Goal: Information Seeking & Learning: Learn about a topic

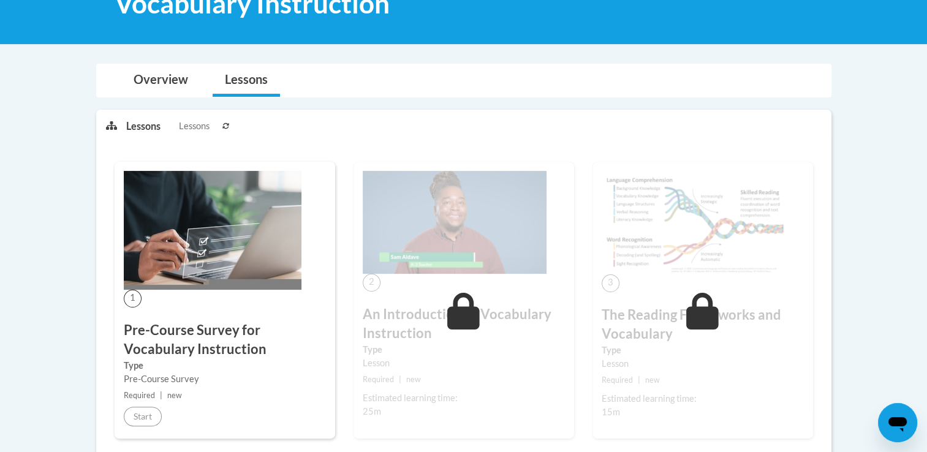
scroll to position [212, 0]
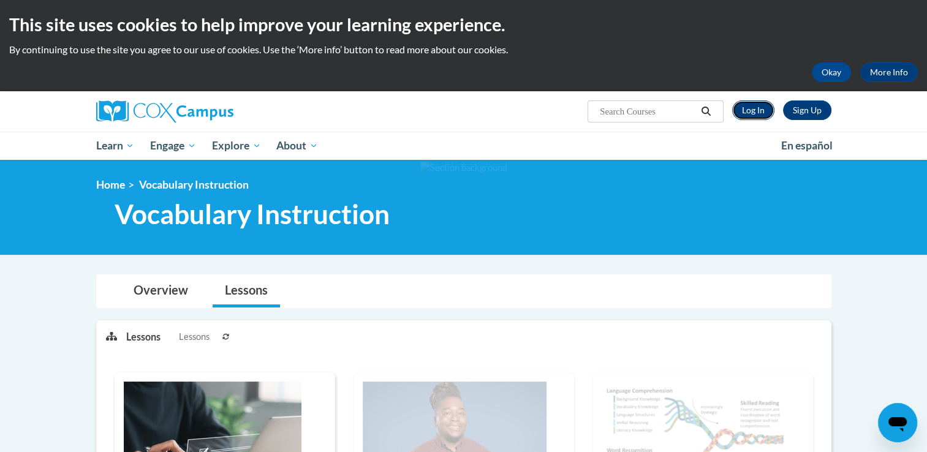
click at [755, 114] on link "Log In" at bounding box center [753, 110] width 42 height 20
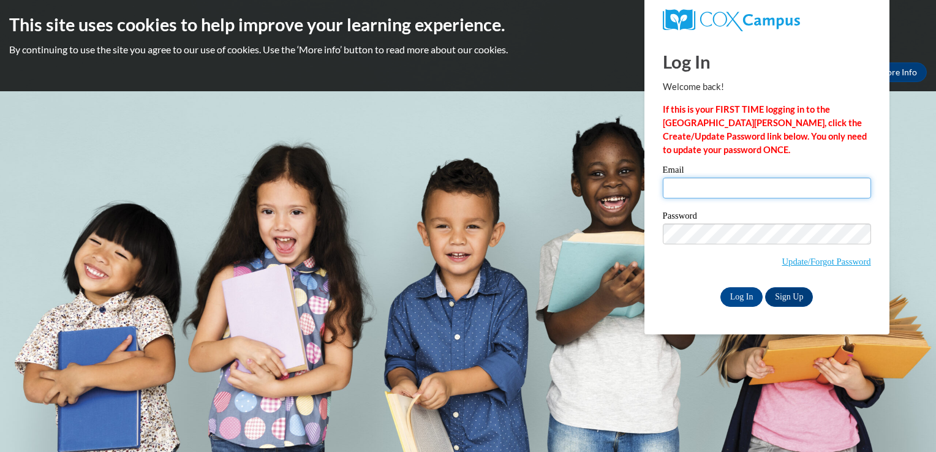
click at [742, 186] on input "Email" at bounding box center [767, 188] width 208 height 21
type input "dlyons2s@semo.edu"
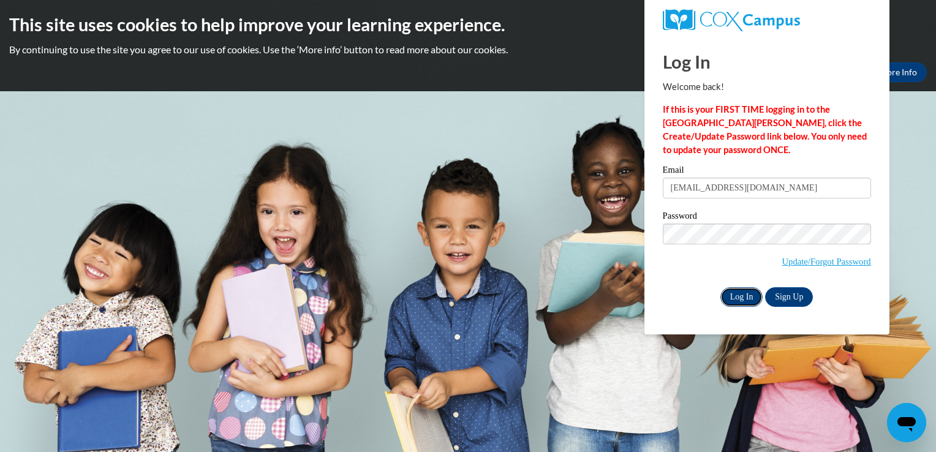
click at [740, 306] on input "Log In" at bounding box center [741, 297] width 43 height 20
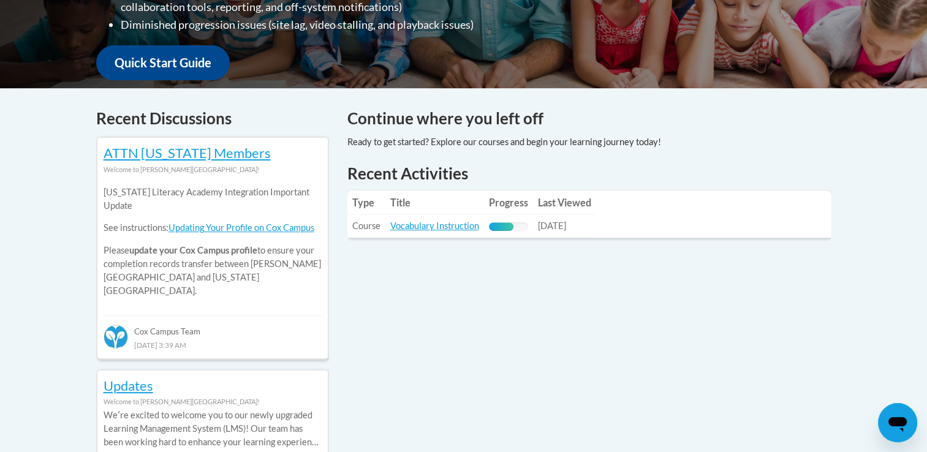
scroll to position [434, 0]
click at [444, 218] on td "Title: Vocabulary Instruction" at bounding box center [434, 225] width 99 height 23
click at [440, 232] on td "Title: Vocabulary Instruction" at bounding box center [434, 225] width 99 height 23
click at [438, 224] on link "Vocabulary Instruction" at bounding box center [434, 225] width 89 height 10
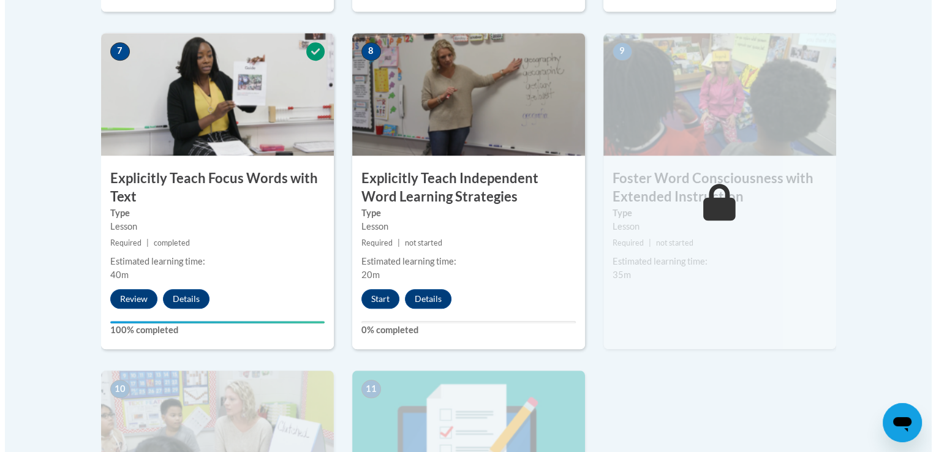
scroll to position [1056, 0]
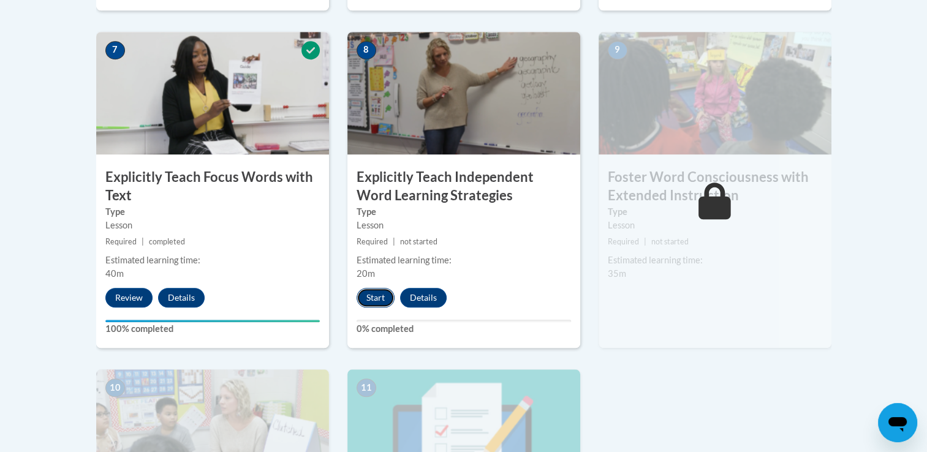
click at [384, 300] on button "Start" at bounding box center [376, 298] width 38 height 20
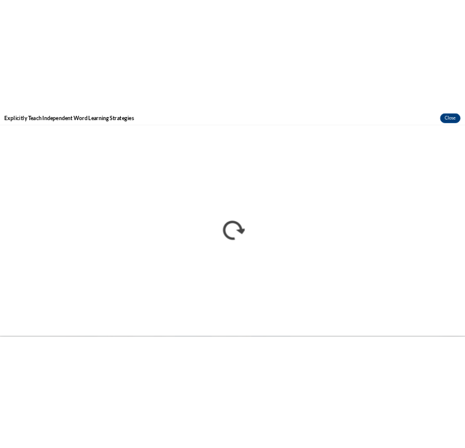
scroll to position [0, 0]
